Goal: Transaction & Acquisition: Purchase product/service

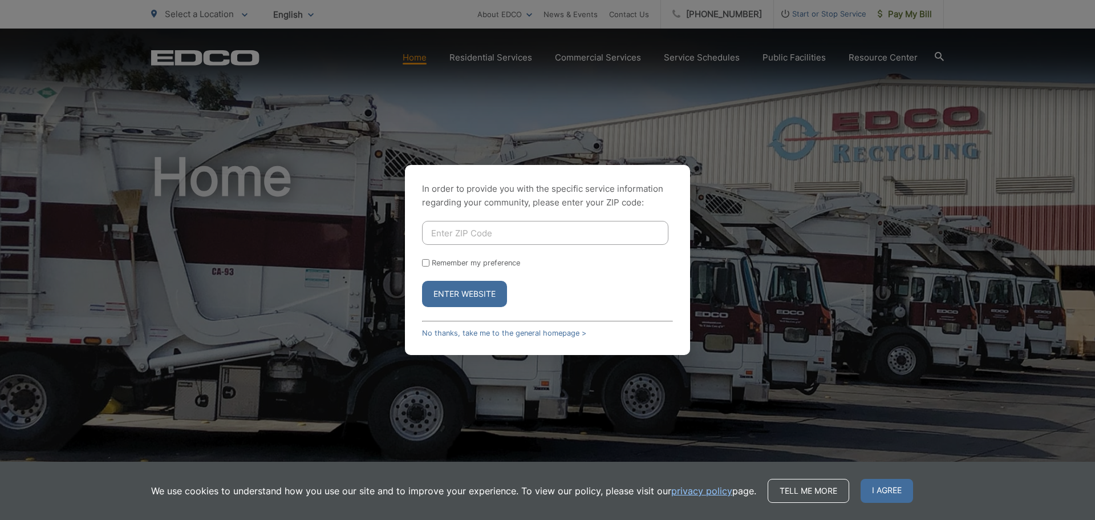
click at [457, 229] on input "Enter ZIP Code" at bounding box center [545, 233] width 246 height 24
click at [625, 234] on input "Enter ZIP Code" at bounding box center [545, 233] width 246 height 24
click at [888, 492] on span "I agree" at bounding box center [887, 491] width 52 height 24
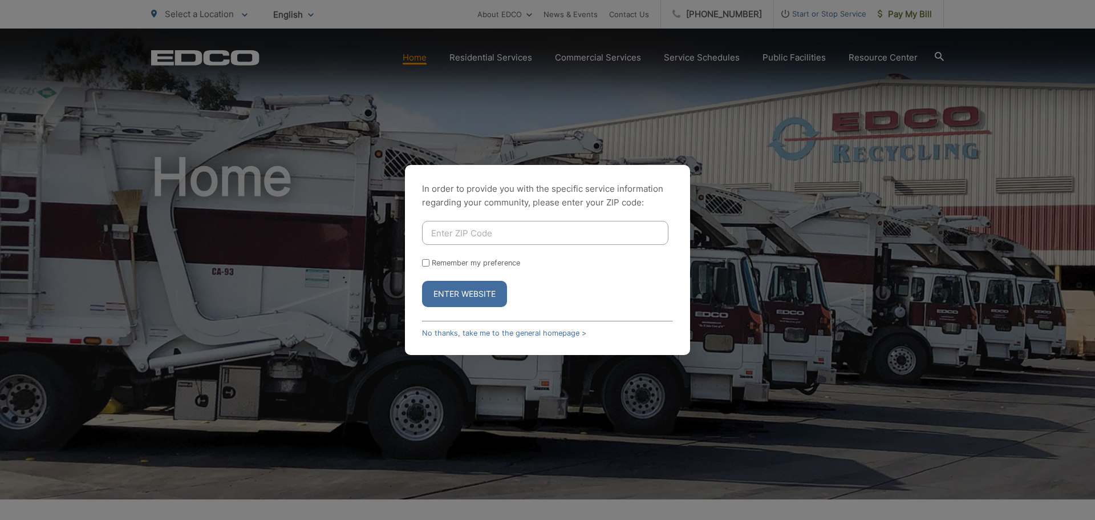
click at [528, 237] on input "Enter ZIP Code" at bounding box center [545, 233] width 246 height 24
type input "92154"
click at [475, 288] on button "Enter Website" at bounding box center [464, 294] width 85 height 26
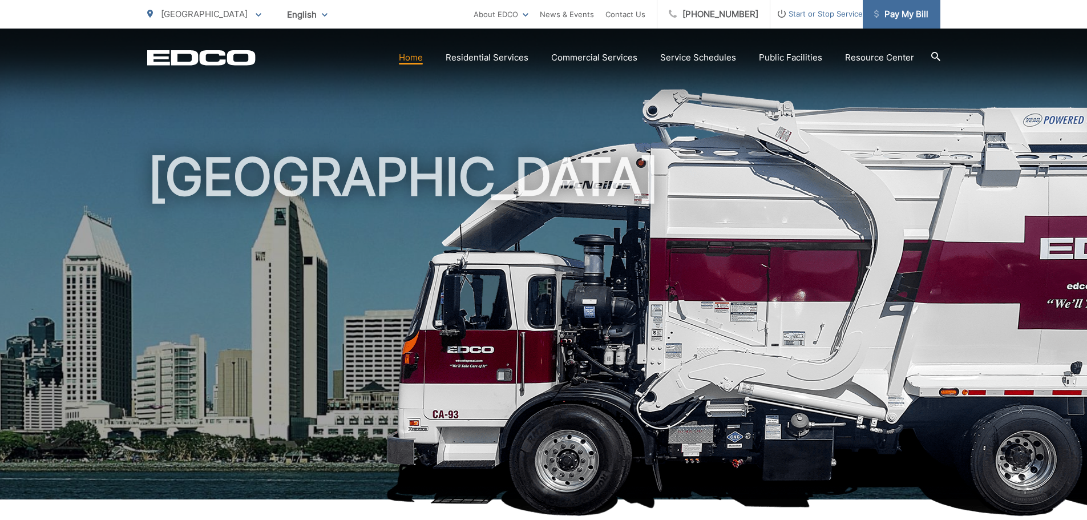
click at [909, 14] on span "Pay My Bill" at bounding box center [901, 14] width 54 height 14
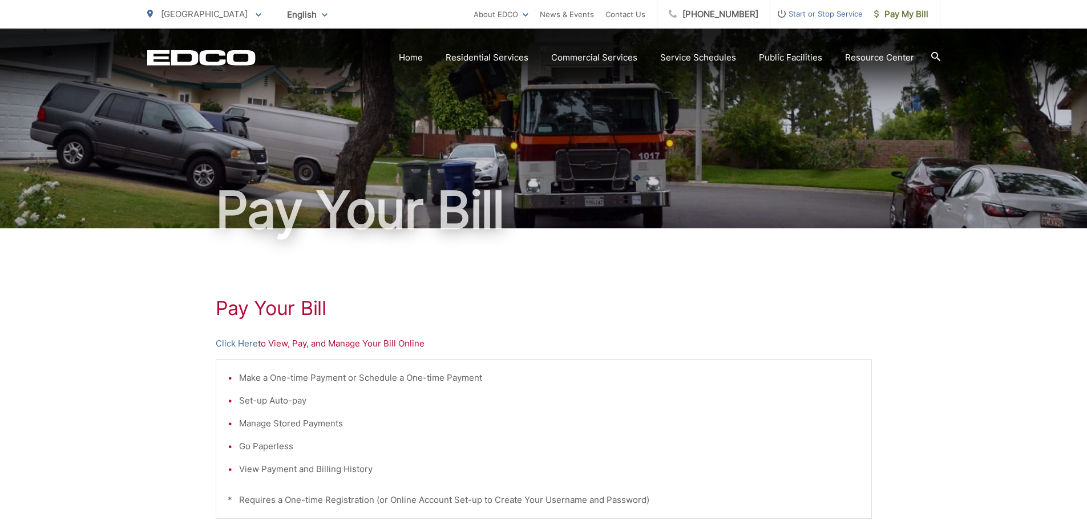
click at [951, 374] on div "Pay Your Bill Click Here to View, Pay, and Manage Your Bill Online Make a One-t…" at bounding box center [543, 484] width 1087 height 512
